Goal: Task Accomplishment & Management: Manage account settings

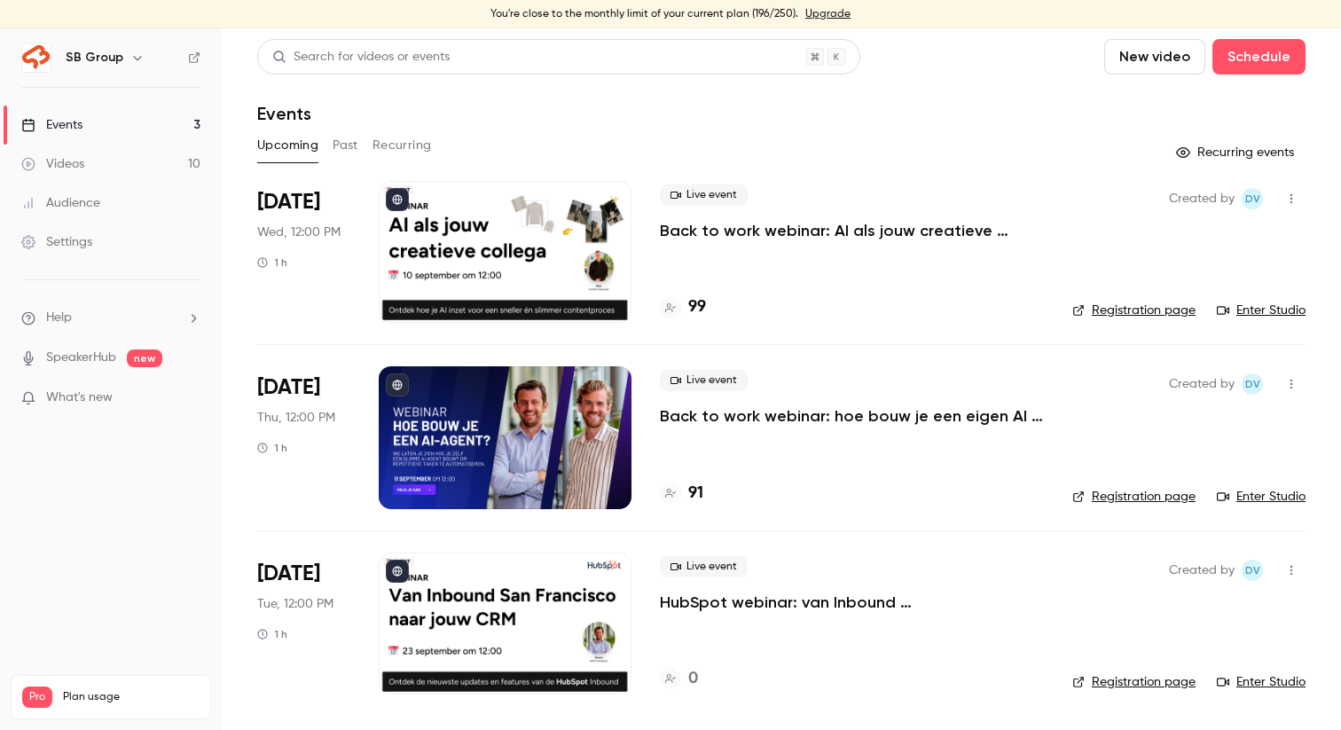
click at [1121, 308] on link "Registration page" at bounding box center [1134, 311] width 123 height 18
click at [447, 244] on div at bounding box center [505, 252] width 253 height 142
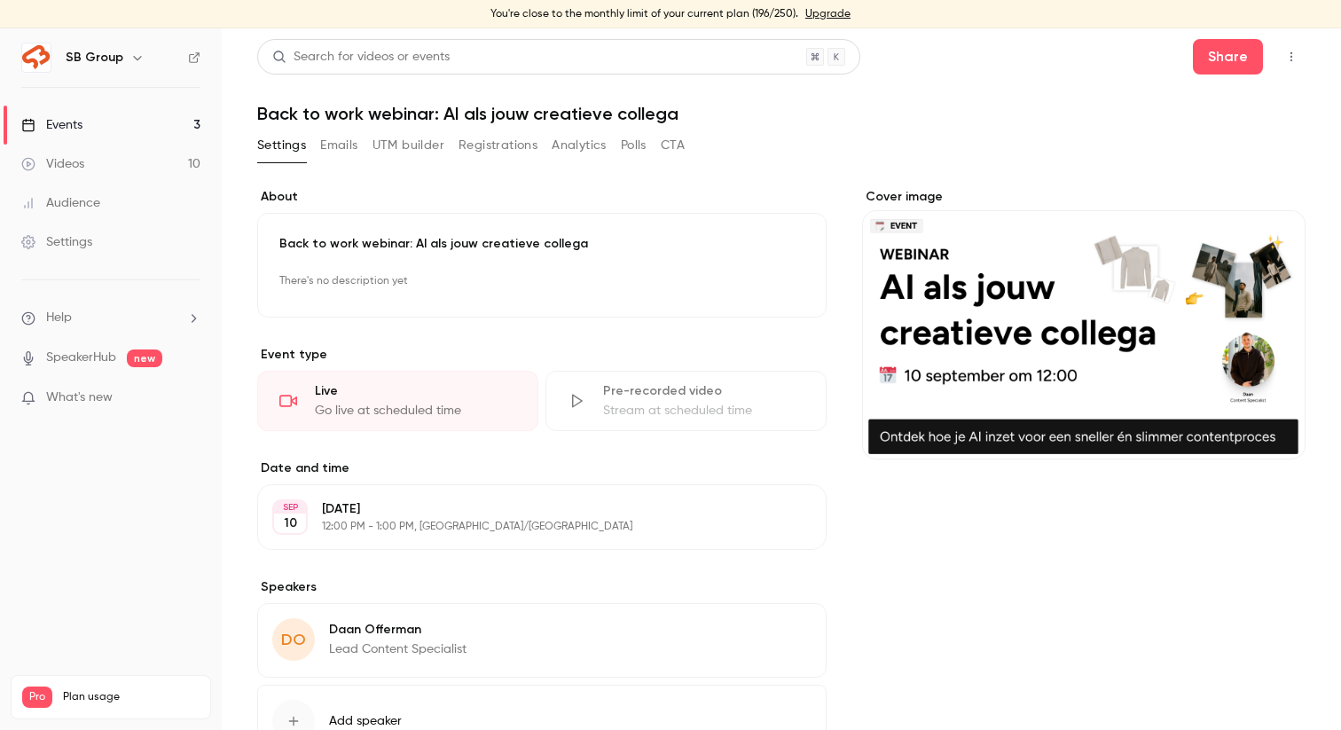
click at [491, 148] on button "Registrations" at bounding box center [498, 145] width 79 height 28
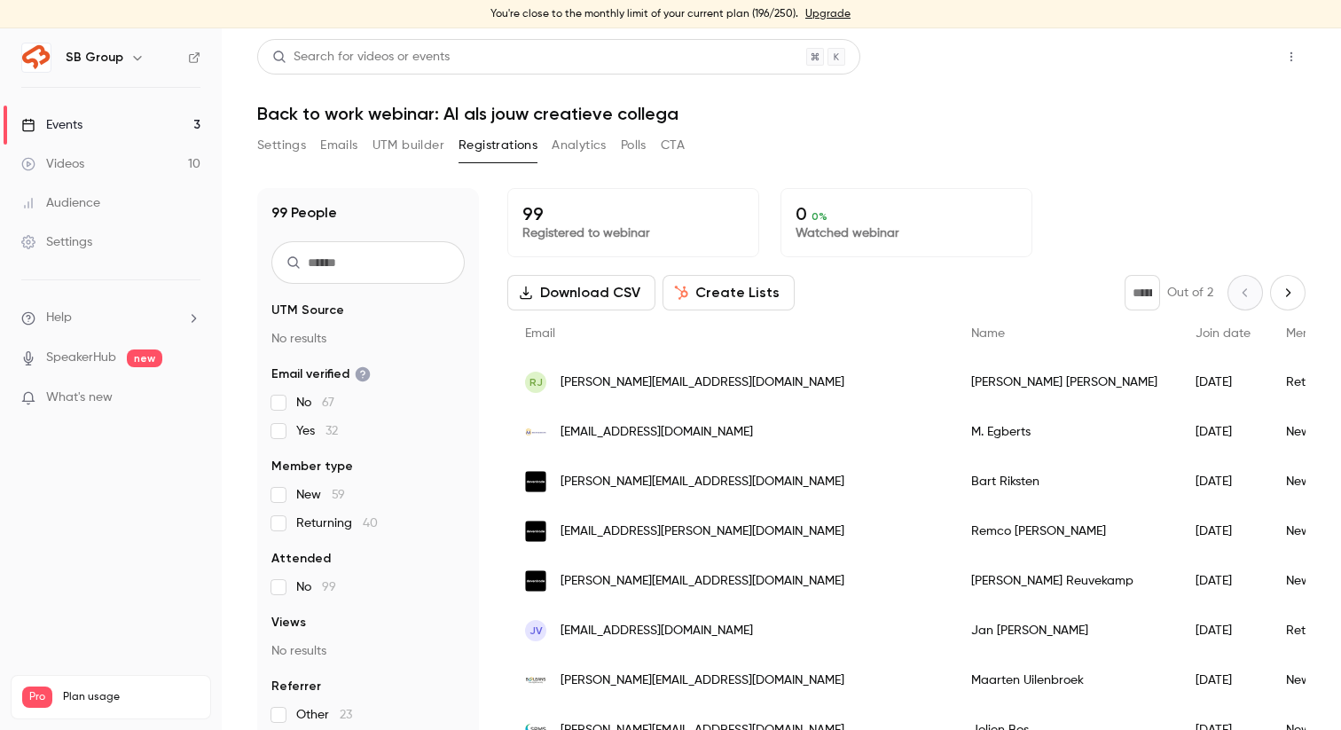
click at [1246, 51] on button "Share" at bounding box center [1228, 56] width 70 height 35
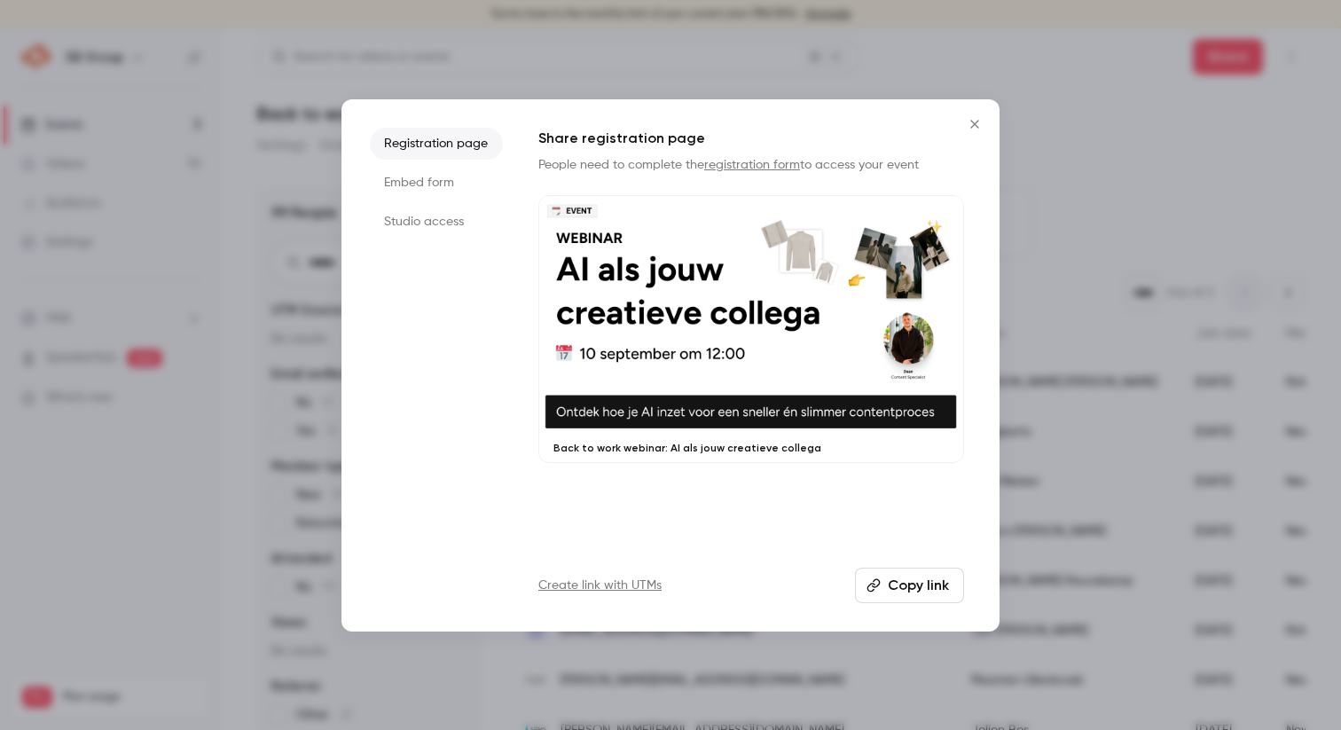
click at [470, 186] on li "Embed form" at bounding box center [436, 183] width 133 height 32
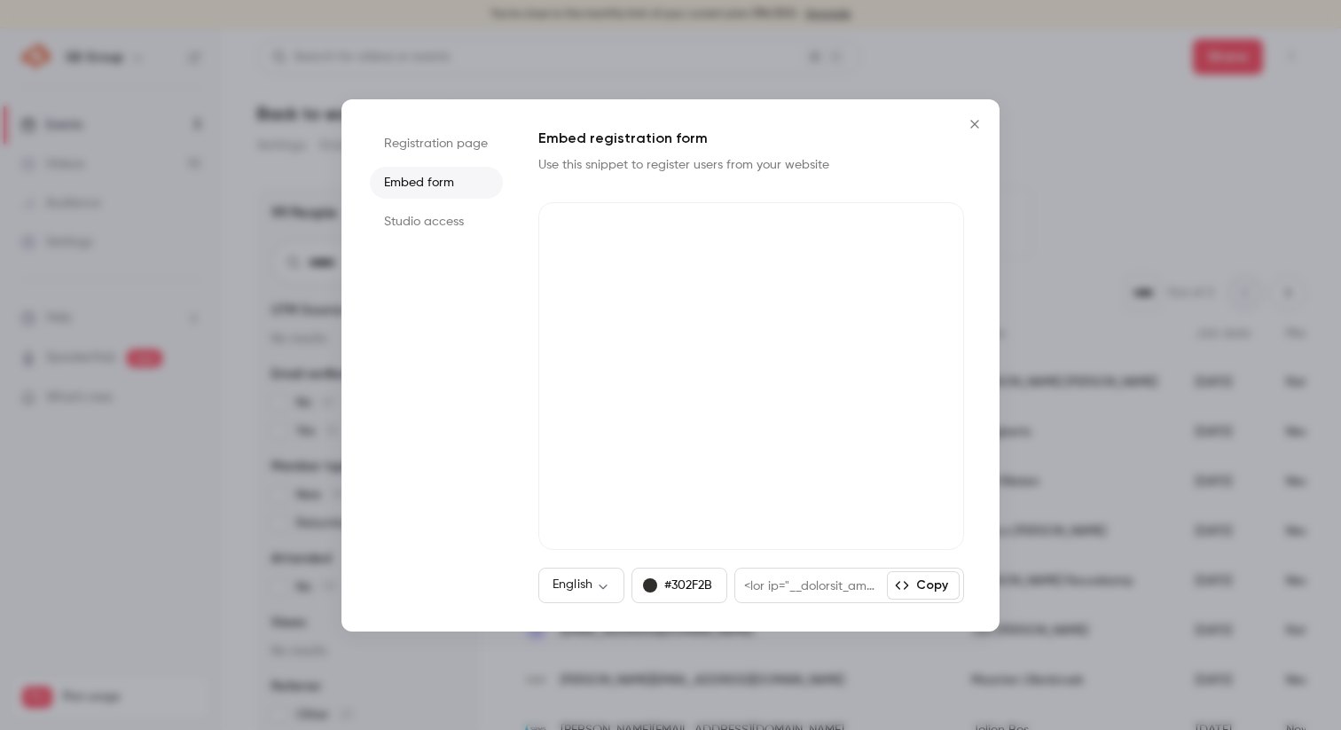
click at [467, 219] on li "Studio access" at bounding box center [436, 222] width 133 height 32
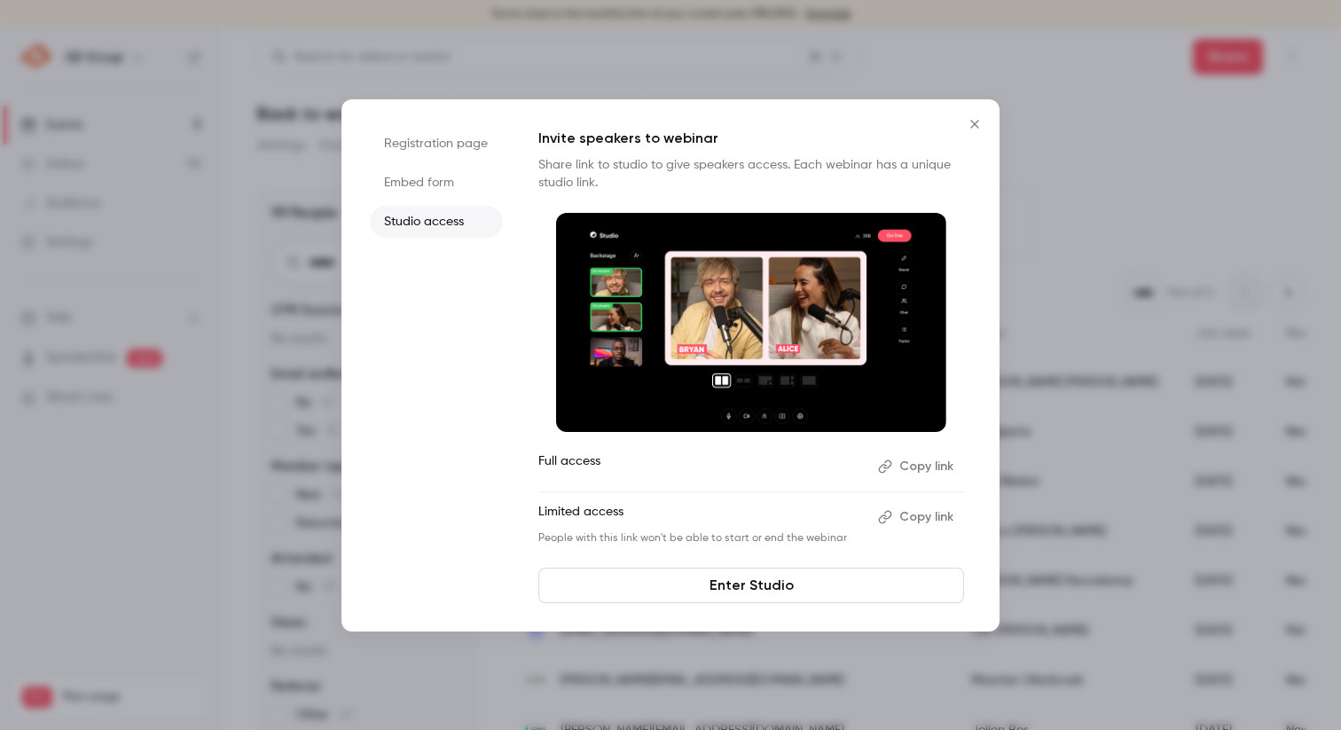
click at [971, 122] on icon "Close" at bounding box center [974, 124] width 21 height 14
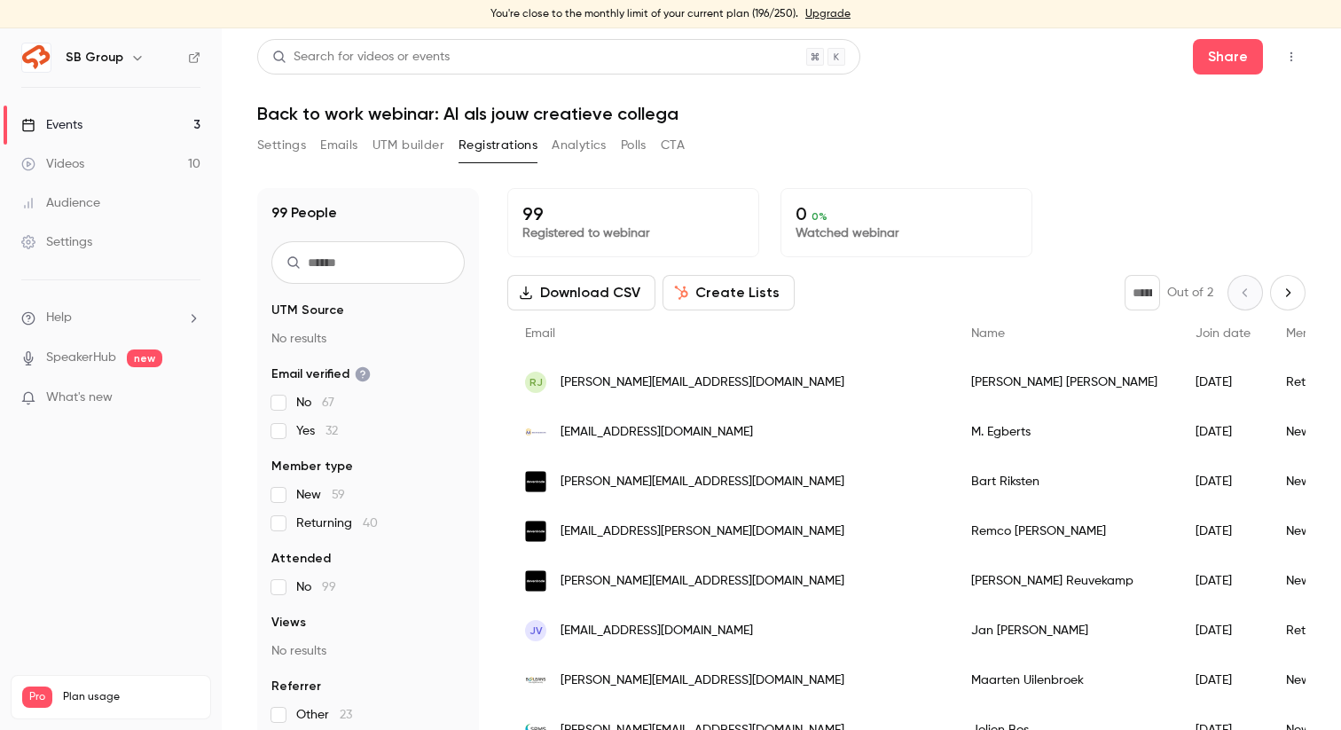
click at [144, 177] on link "Videos 10" at bounding box center [111, 164] width 222 height 39
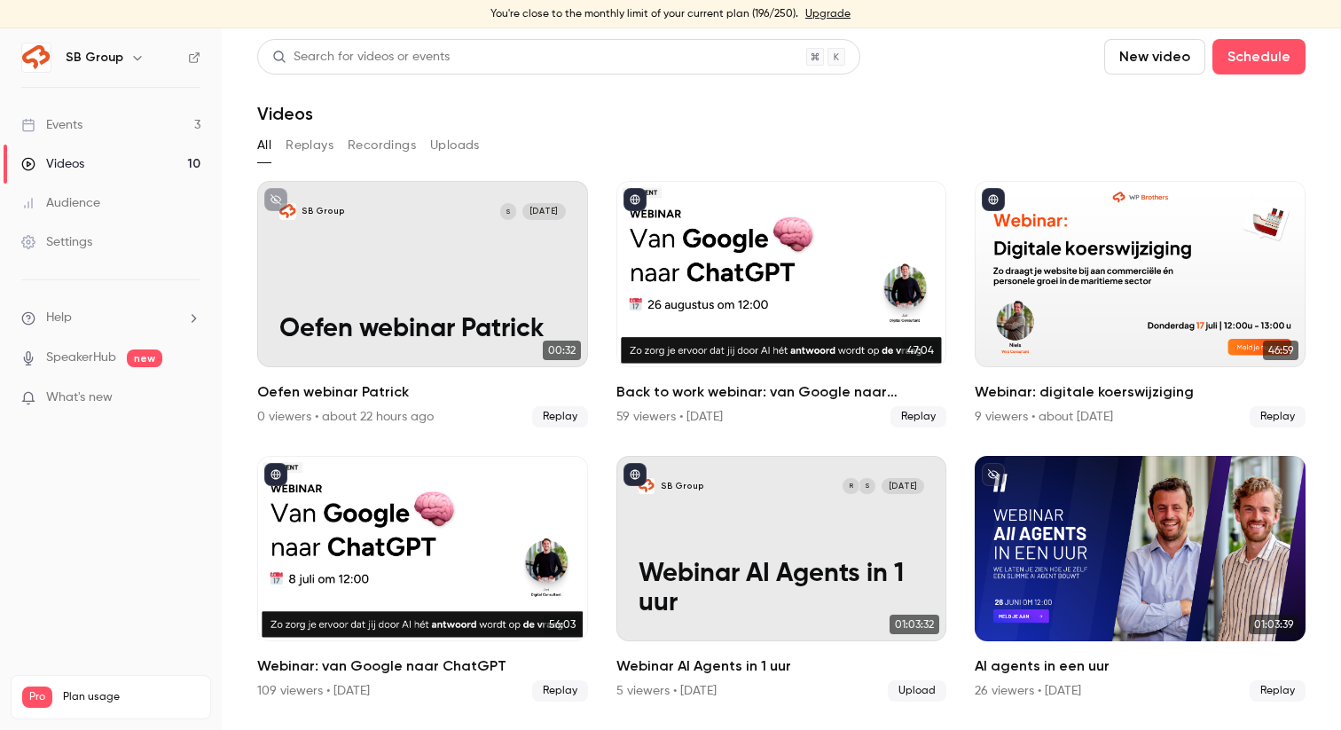
click at [130, 129] on link "Events 3" at bounding box center [111, 125] width 222 height 39
